Goal: Book appointment/travel/reservation

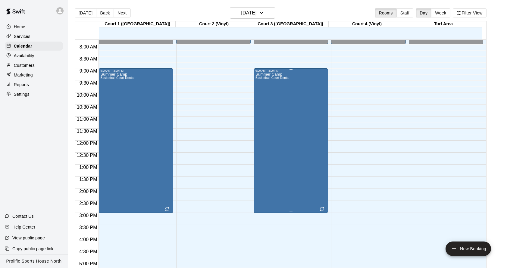
scroll to position [193, 0]
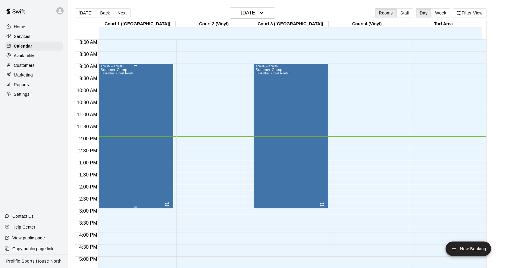
click at [145, 109] on div "Summer Camp Basketball Court Rental" at bounding box center [135, 202] width 71 height 268
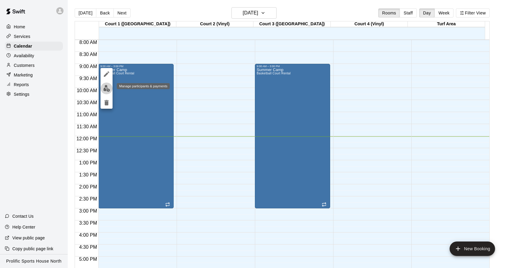
click at [105, 88] on img "edit" at bounding box center [106, 88] width 7 height 7
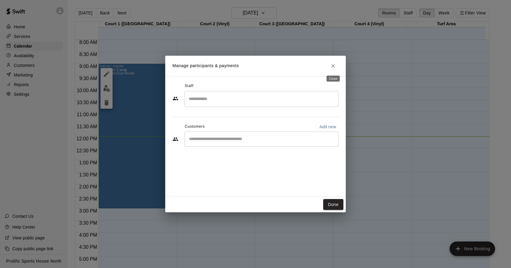
click at [334, 68] on icon "Close" at bounding box center [333, 66] width 6 height 6
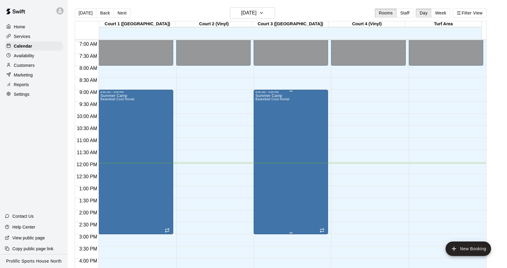
scroll to position [168, 0]
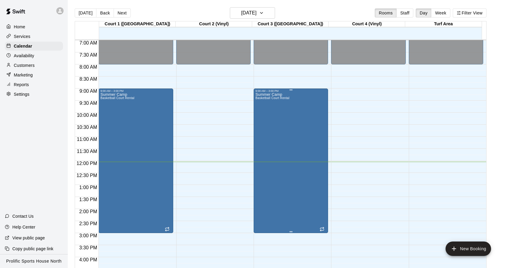
click at [274, 162] on div "Summer Camp Basketball Court Rental" at bounding box center [272, 226] width 34 height 268
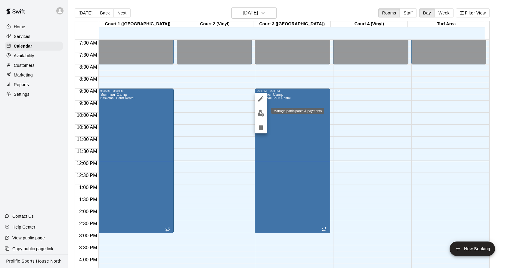
click at [259, 116] on img "edit" at bounding box center [261, 113] width 7 height 7
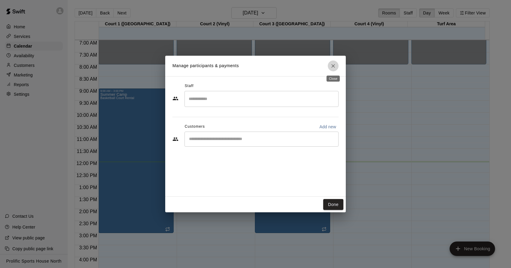
click at [333, 70] on button "Close" at bounding box center [333, 66] width 11 height 11
